Goal: Find specific page/section: Find specific page/section

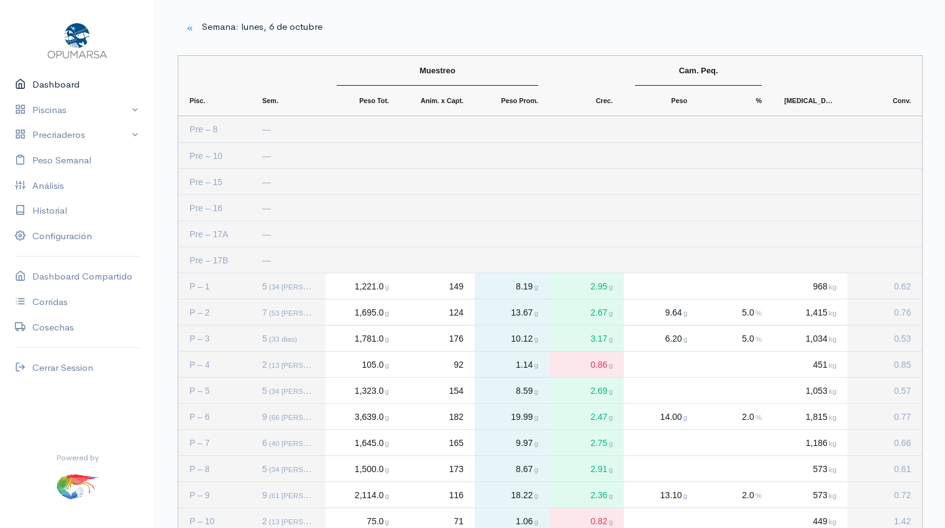
click at [52, 86] on link "Dashboard" at bounding box center [77, 84] width 155 height 25
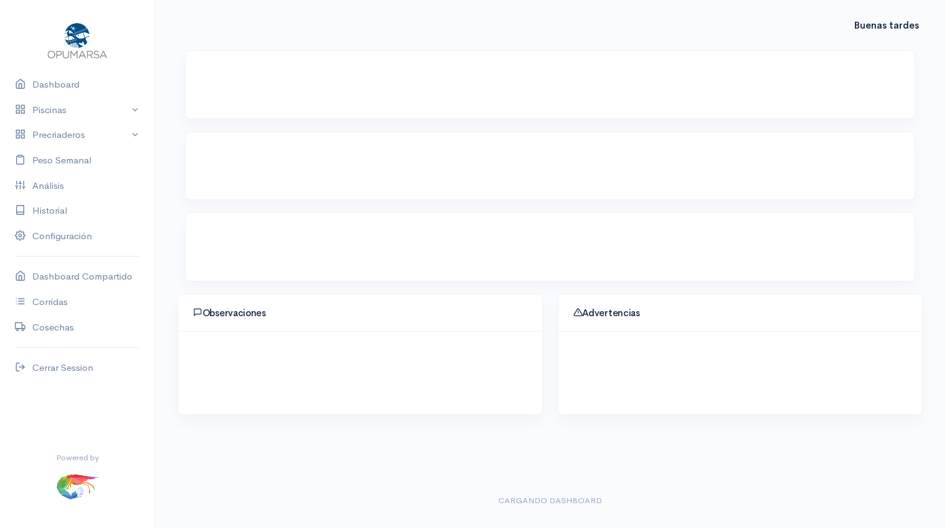
click at [647, 432] on div "Buenas tardes Observaciones Advertencias Cargando dashboard" at bounding box center [550, 264] width 790 height 529
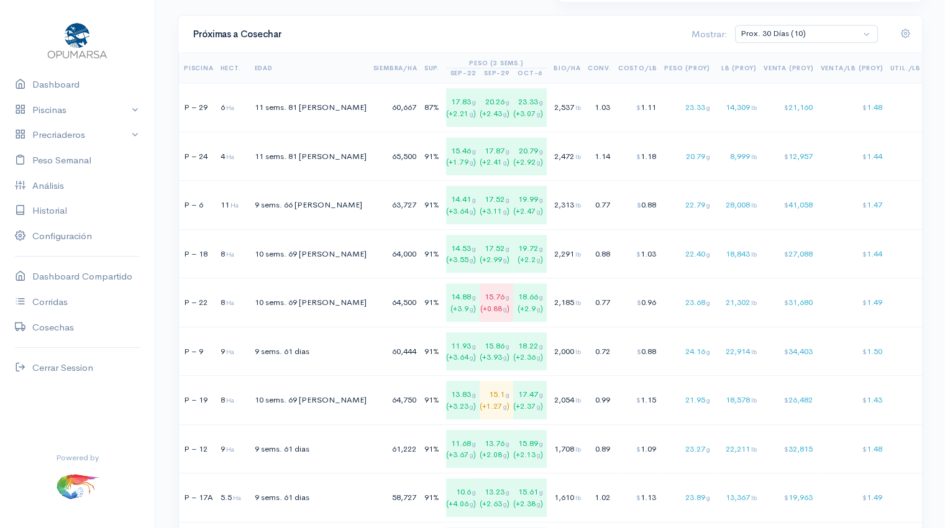
scroll to position [0, 4]
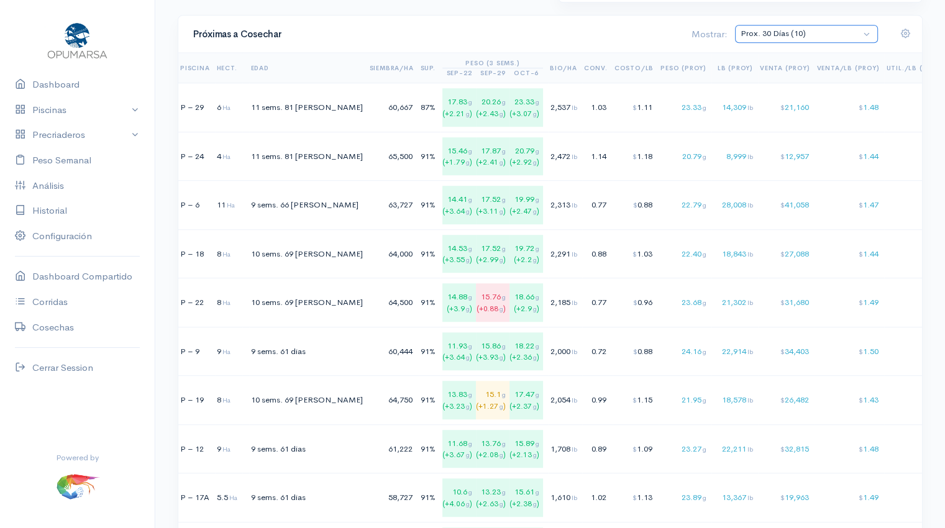
click at [865, 32] on select "Prox. 30 Días (10) Prox. 60 Días (18) Octubre (9) Noviembre (9) Diciembre (7) T…" at bounding box center [806, 34] width 143 height 18
select select "1: Object"
click at [787, 25] on select "Prox. 30 Días (10) Prox. 60 Días (18) Octubre (9) Noviembre (9) Diciembre (7) T…" at bounding box center [806, 34] width 143 height 18
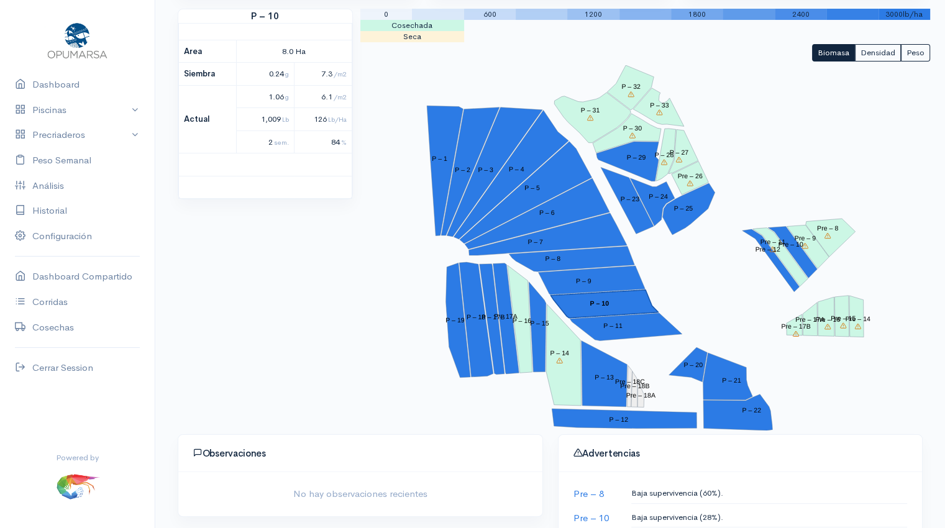
scroll to position [139, 0]
